Goal: Task Accomplishment & Management: Manage account settings

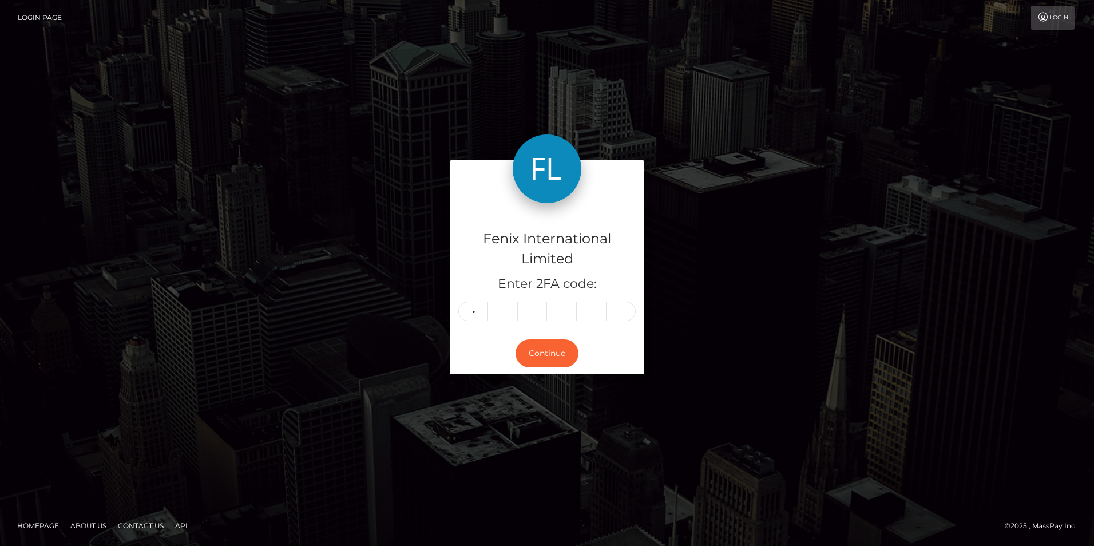
type input "7"
type input "6"
type input "5"
type input "9"
type input "6"
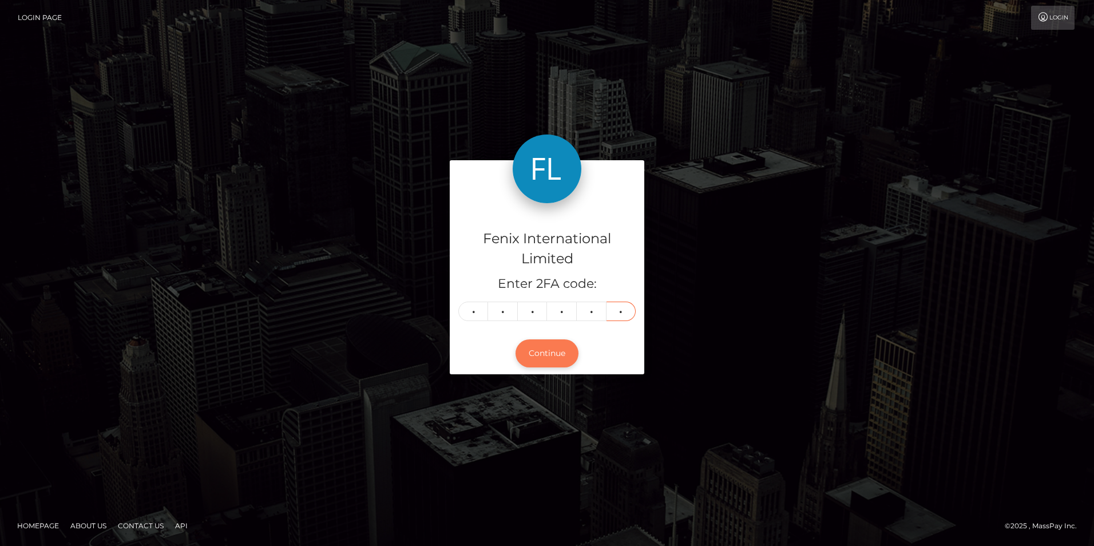
type input "4"
click at [561, 349] on button "Continue" at bounding box center [546, 353] width 63 height 28
